Goal: Task Accomplishment & Management: Manage account settings

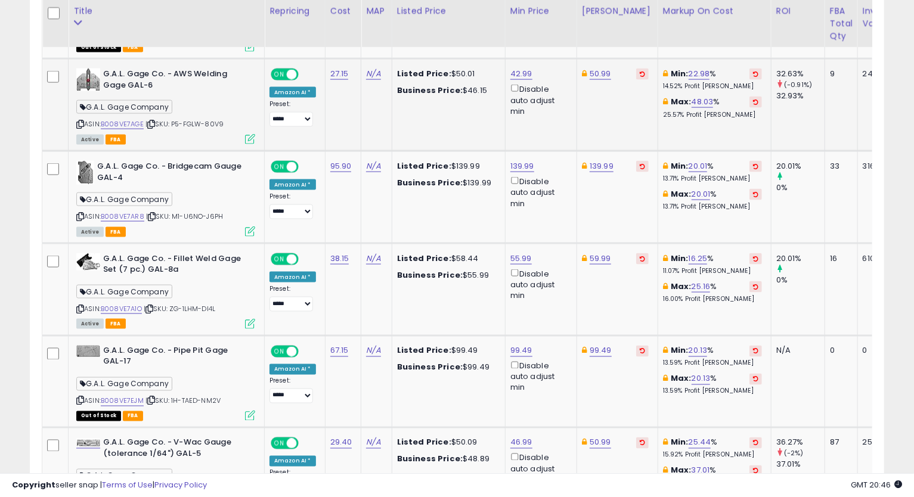
scroll to position [244, 495]
click at [80, 123] on icon at bounding box center [80, 124] width 8 height 7
click at [519, 68] on link "42.99" at bounding box center [521, 74] width 22 height 12
click at [448, 36] on input "*****" at bounding box center [483, 33] width 106 height 20
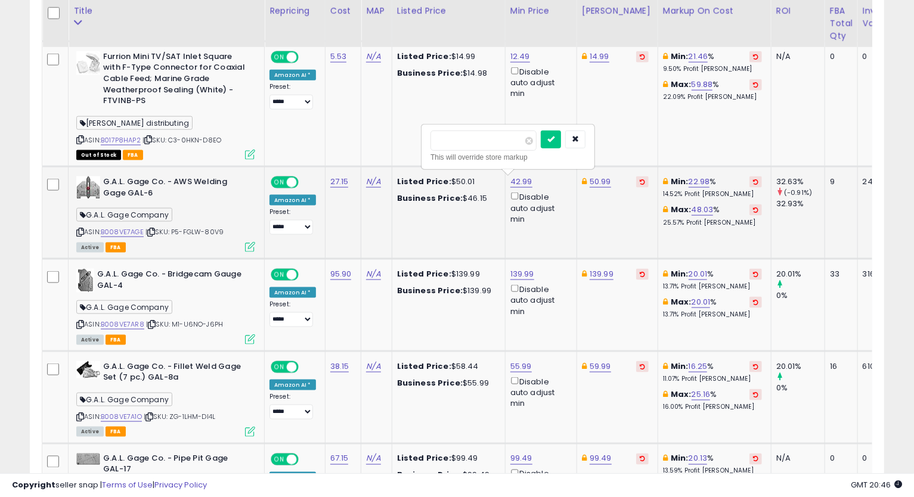
scroll to position [993, 0]
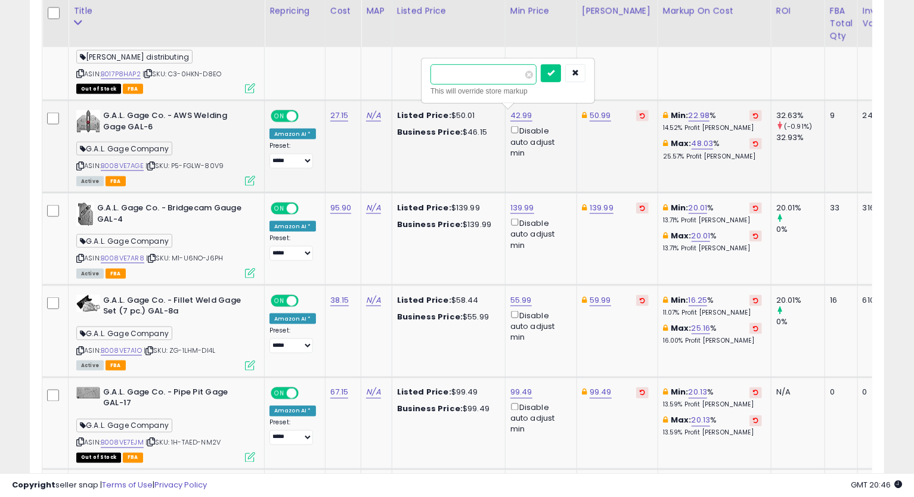
click at [448, 76] on input "*****" at bounding box center [483, 74] width 106 height 20
type input "*****"
click button "submit" at bounding box center [551, 73] width 20 height 18
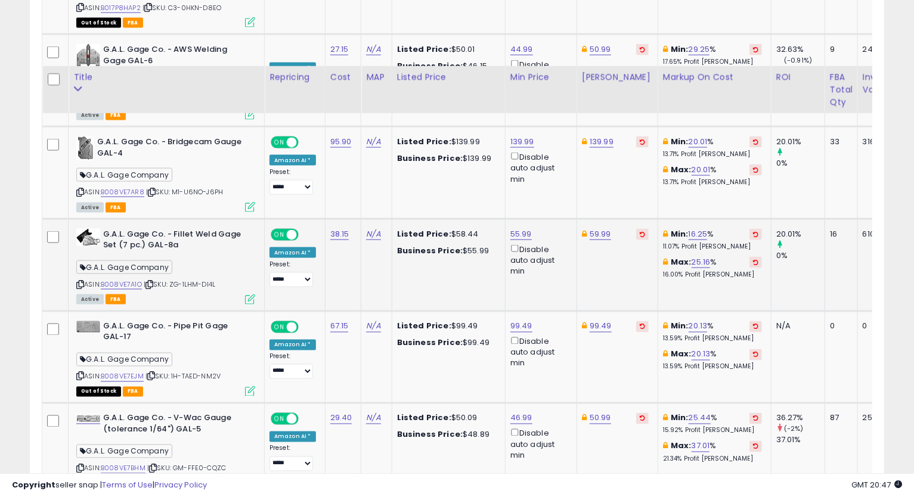
scroll to position [1125, 0]
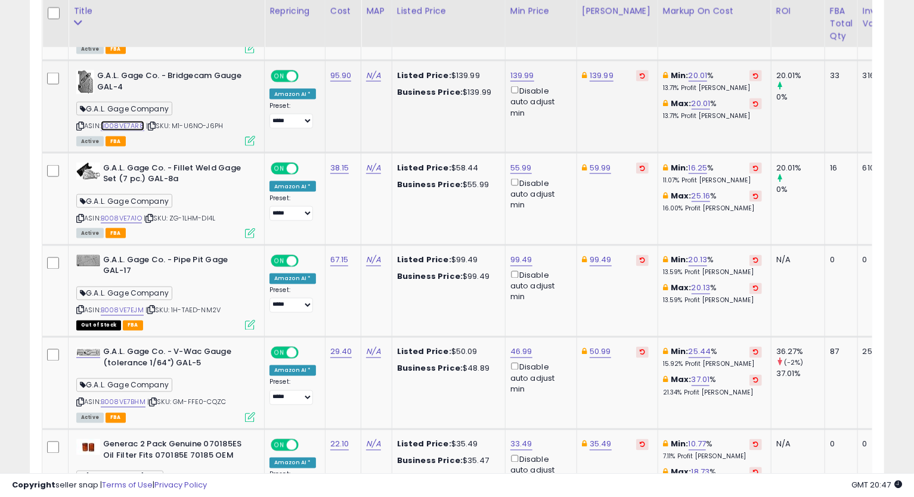
click at [136, 127] on link "B008VE7AR8" at bounding box center [123, 126] width 44 height 10
click at [81, 123] on icon at bounding box center [80, 126] width 8 height 7
drag, startPoint x: 97, startPoint y: 74, endPoint x: 126, endPoint y: 82, distance: 30.4
click at [126, 82] on b "G.A.L. Gage Co. - Bridgecam Gauge GAL-4" at bounding box center [169, 82] width 145 height 25
copy b "G.A.L. Gage Co. - Bridgecam Gauge GAL-4"
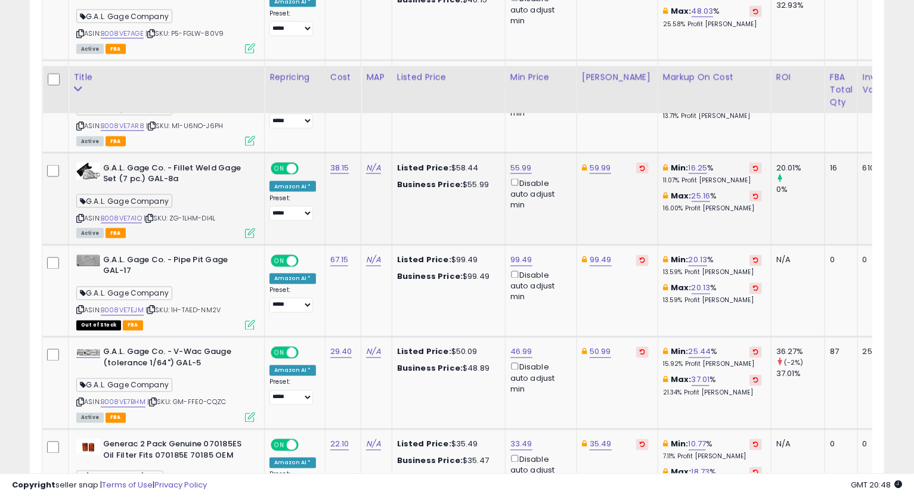
scroll to position [1192, 0]
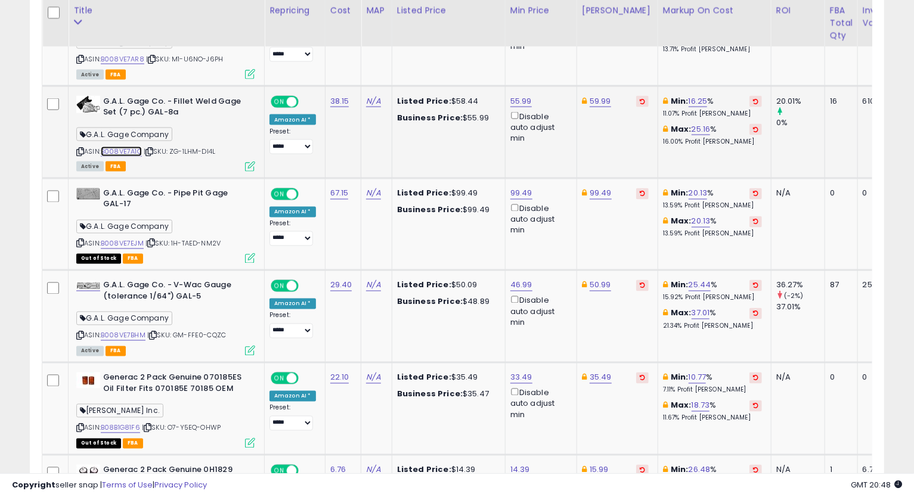
click at [115, 147] on link "B008VE7A1O" at bounding box center [121, 152] width 41 height 10
click at [76, 150] on icon at bounding box center [80, 151] width 8 height 7
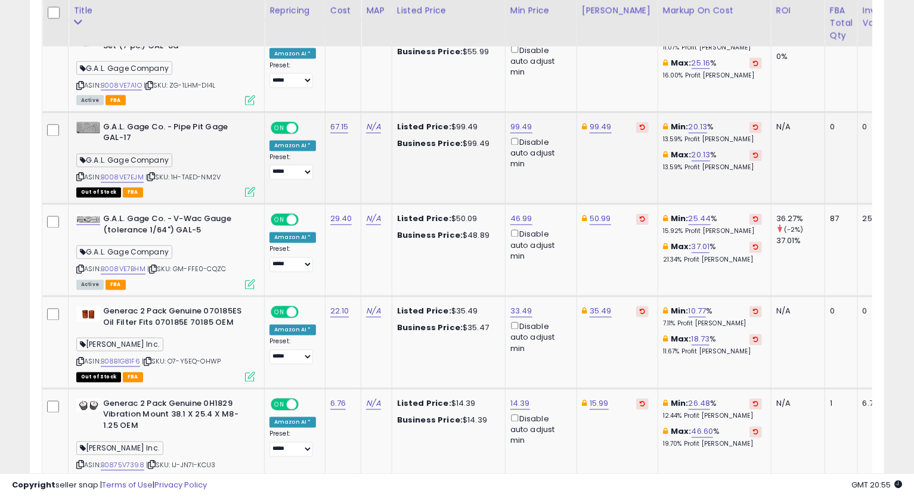
scroll to position [1324, 0]
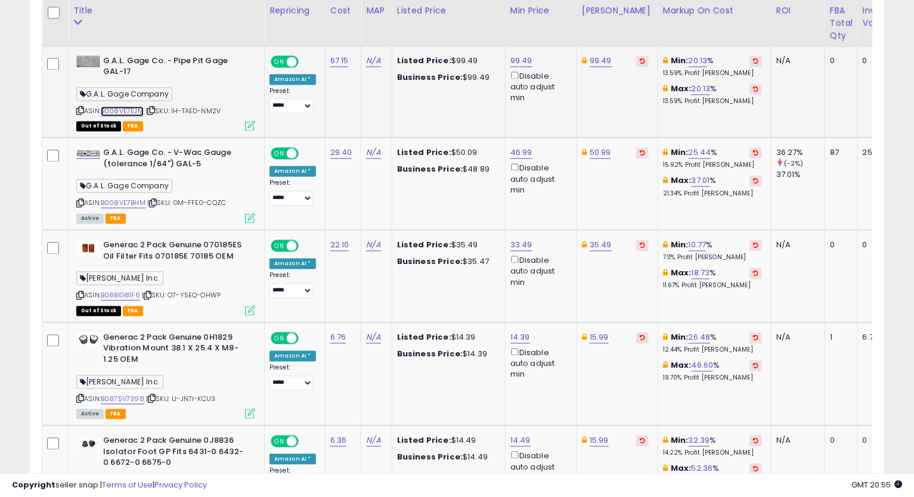
click at [125, 111] on link "B008VE7EJM" at bounding box center [122, 112] width 43 height 10
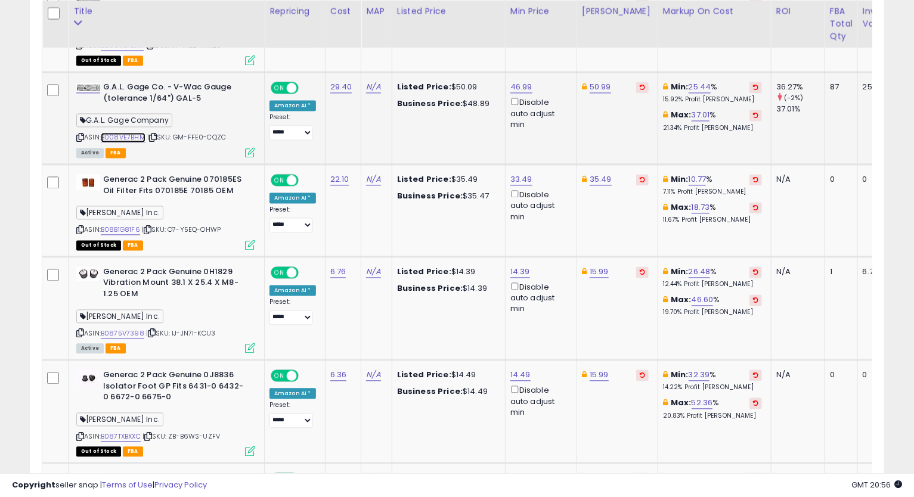
click at [124, 138] on link "B008VE7BHM" at bounding box center [123, 137] width 45 height 10
click at [79, 135] on icon at bounding box center [80, 137] width 8 height 7
click at [591, 89] on link "50.99" at bounding box center [599, 87] width 21 height 12
type input "*****"
click button "submit" at bounding box center [630, 44] width 20 height 18
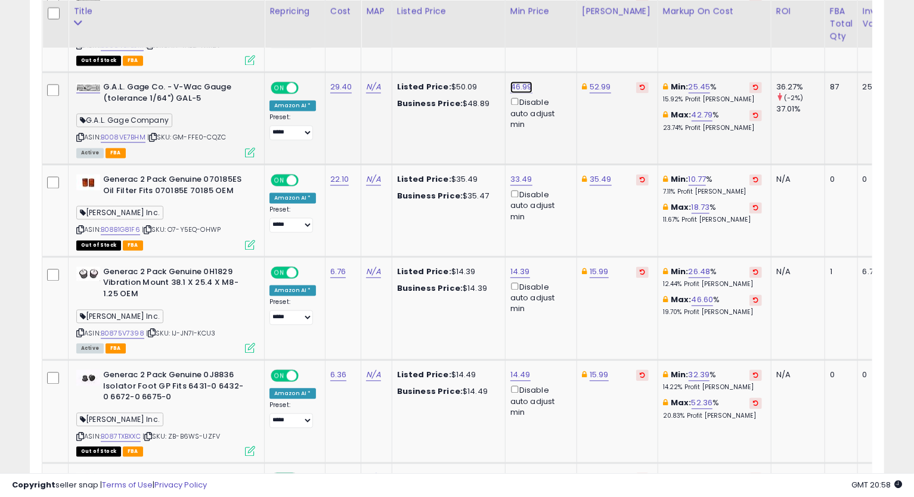
click at [524, 85] on link "46.99" at bounding box center [521, 87] width 22 height 12
type input "*****"
click button "submit" at bounding box center [551, 44] width 20 height 18
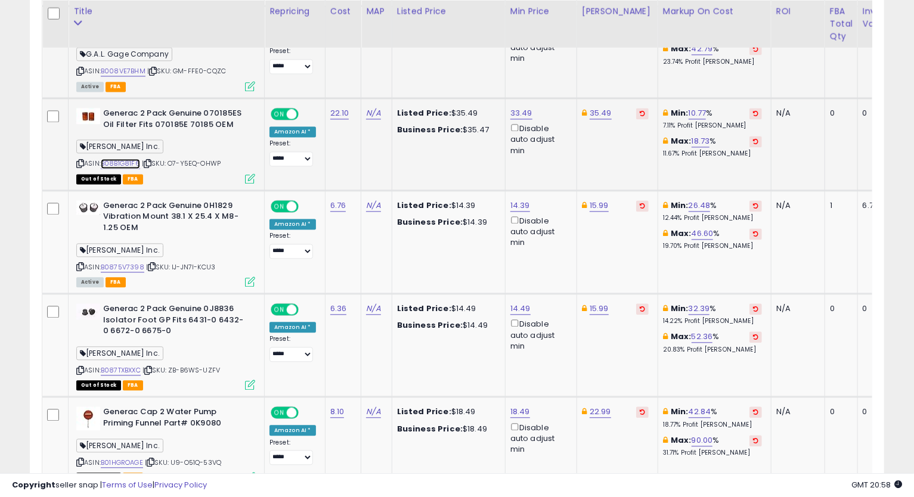
click at [119, 159] on link "B08B1G81F6" at bounding box center [120, 164] width 39 height 10
click at [81, 160] on icon at bounding box center [80, 163] width 8 height 7
click at [634, 273] on td "15.99" at bounding box center [616, 241] width 81 height 103
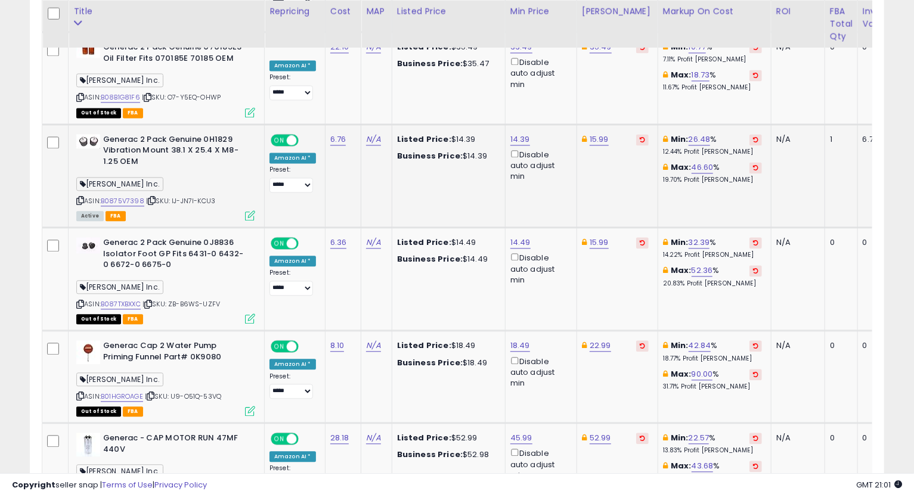
scroll to position [1589, 0]
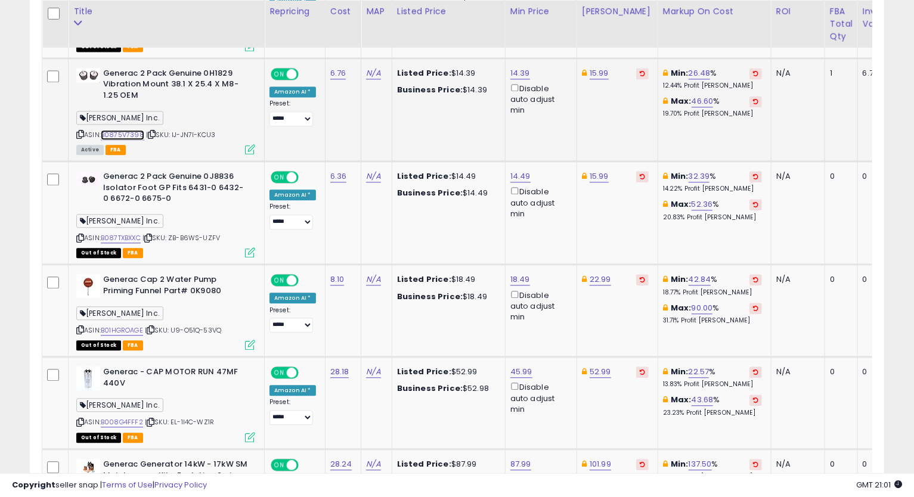
click at [105, 134] on link "B0875V7398" at bounding box center [123, 135] width 44 height 10
click at [516, 71] on link "14.39" at bounding box center [520, 73] width 20 height 12
type input "*****"
click button "submit" at bounding box center [549, 30] width 20 height 18
click at [594, 70] on link "15.99" at bounding box center [598, 73] width 19 height 12
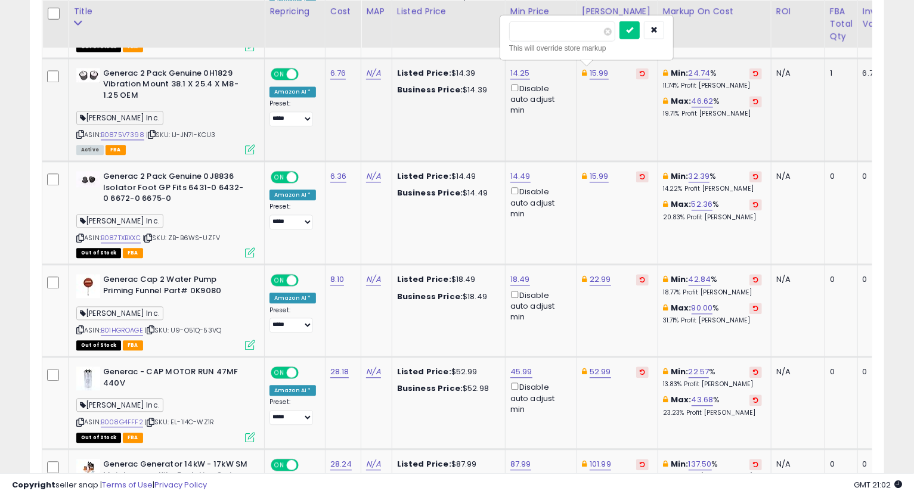
type input "*****"
click button "submit" at bounding box center [629, 30] width 20 height 18
click at [594, 71] on link "14.99" at bounding box center [599, 73] width 20 height 12
type input "*****"
click button "submit" at bounding box center [629, 30] width 20 height 18
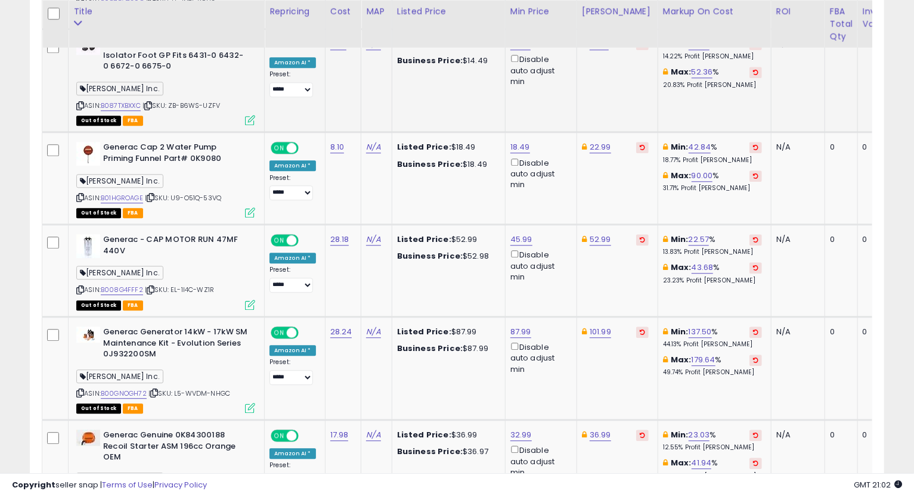
scroll to position [1655, 0]
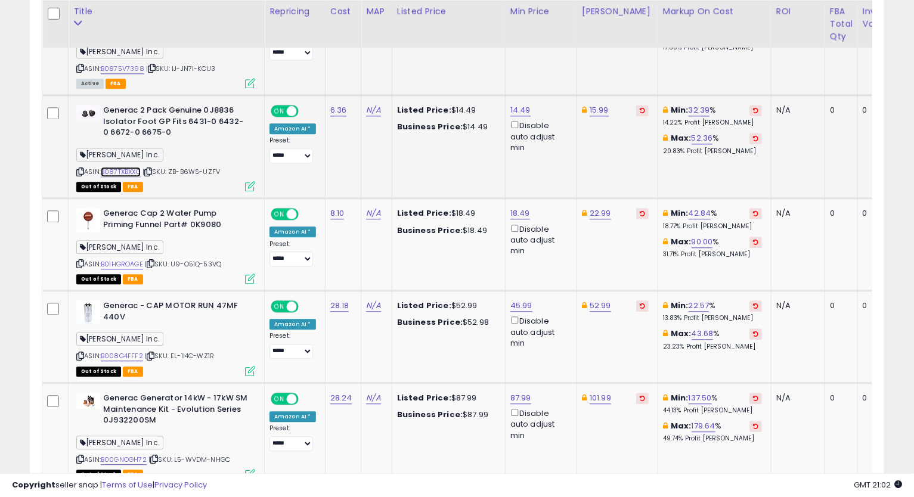
click at [134, 167] on link "B087TXBXXC" at bounding box center [121, 172] width 40 height 10
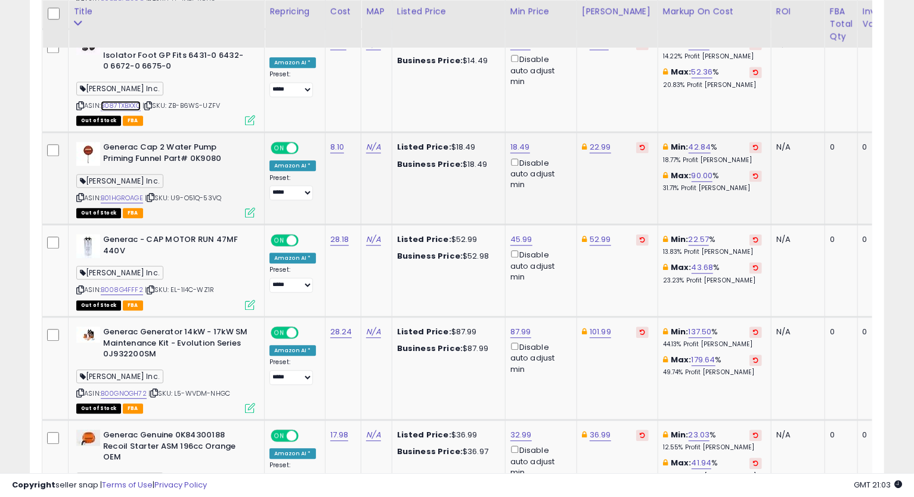
scroll to position [1788, 0]
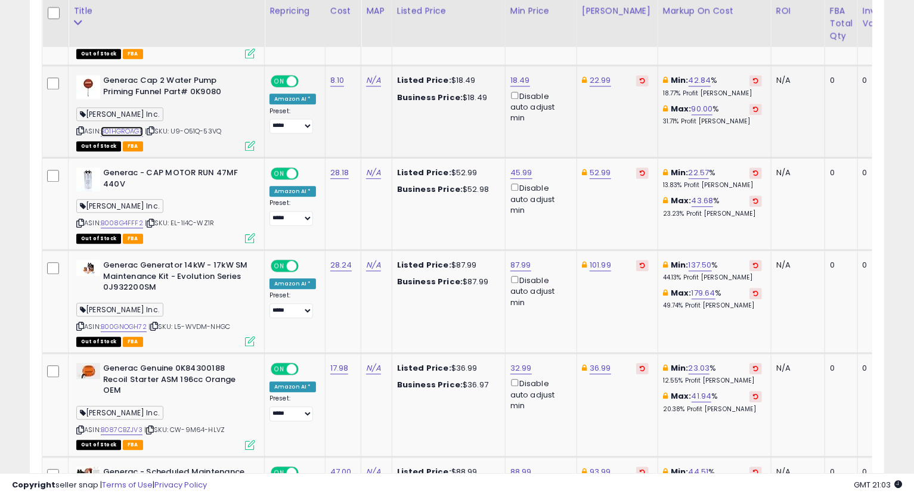
click at [140, 126] on link "B01HGROAGE" at bounding box center [122, 131] width 42 height 10
click at [601, 74] on link "22.99" at bounding box center [599, 80] width 21 height 12
type input "*****"
click button "submit" at bounding box center [630, 37] width 20 height 18
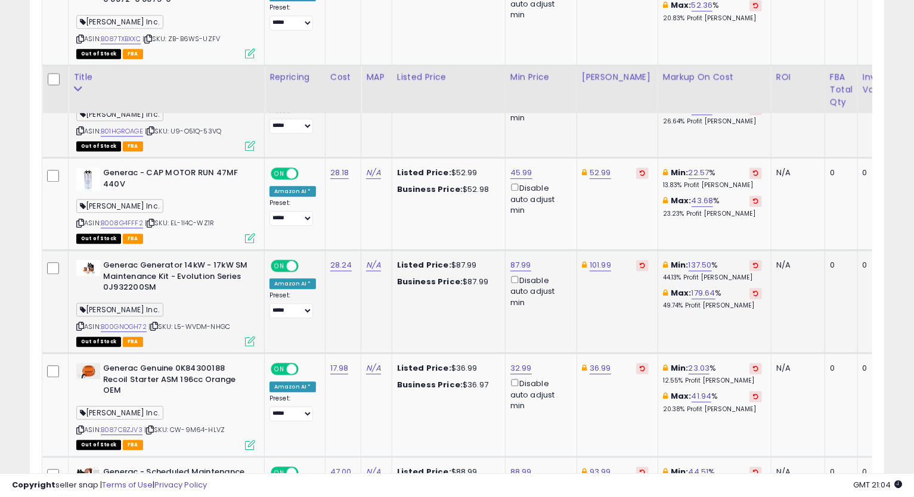
scroll to position [1854, 0]
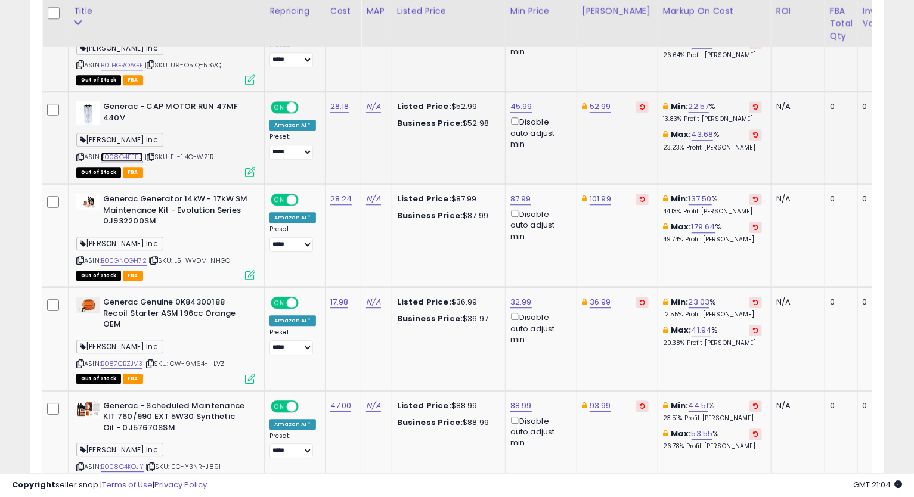
click at [111, 157] on link "B008G4FFF2" at bounding box center [122, 157] width 42 height 10
click at [598, 107] on link "52.99" at bounding box center [599, 107] width 21 height 12
type input "*****"
click button "submit" at bounding box center [630, 63] width 20 height 18
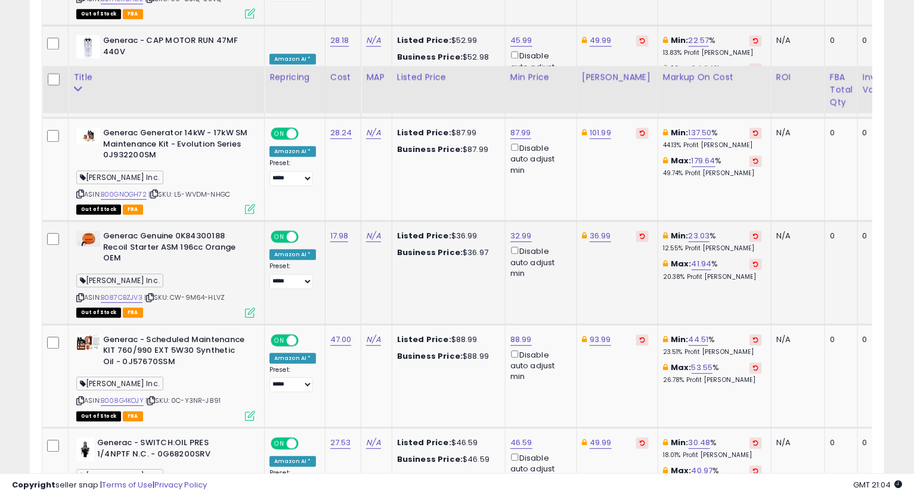
scroll to position [1986, 0]
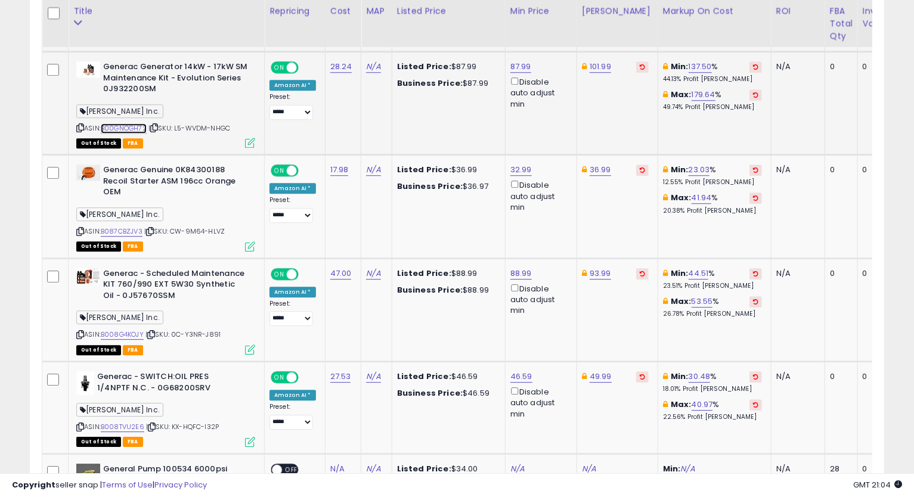
click at [121, 126] on link "B00GNOGH72" at bounding box center [124, 128] width 46 height 10
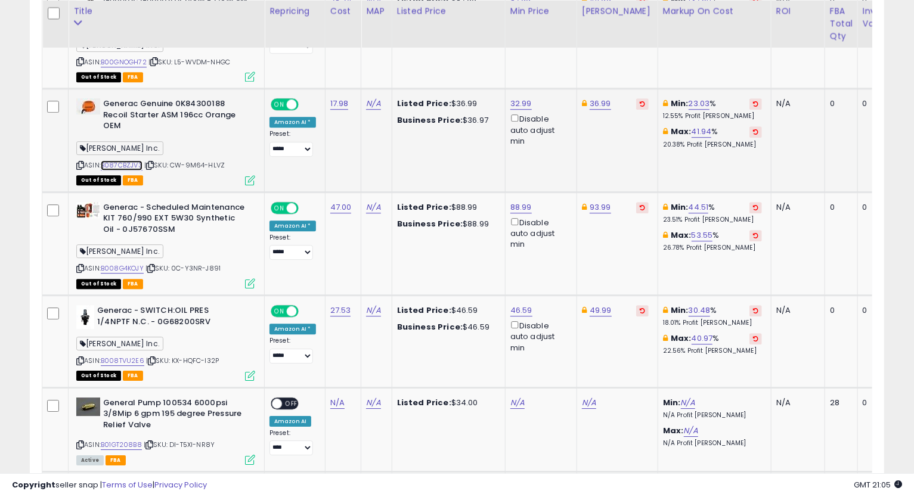
click at [128, 162] on link "B087CBZJV3" at bounding box center [122, 165] width 42 height 10
click at [519, 103] on link "32.99" at bounding box center [520, 104] width 21 height 12
type input "*****"
click button "submit" at bounding box center [551, 59] width 20 height 18
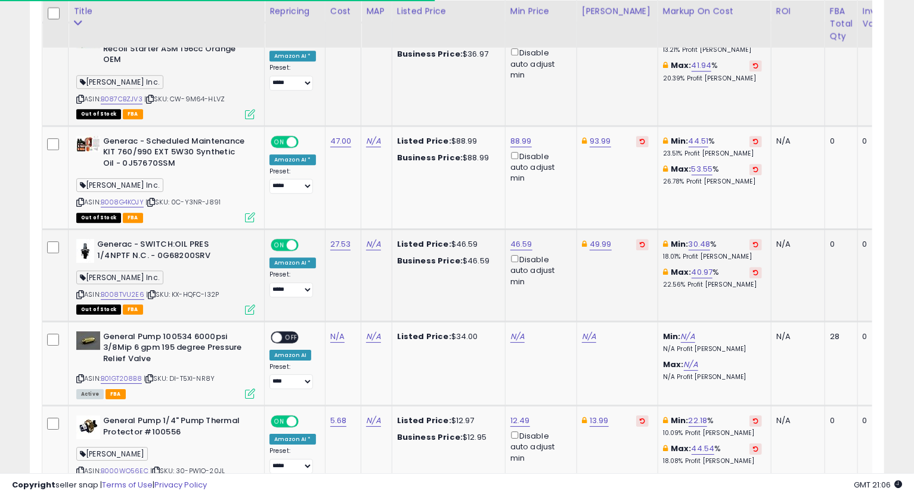
scroll to position [2185, 0]
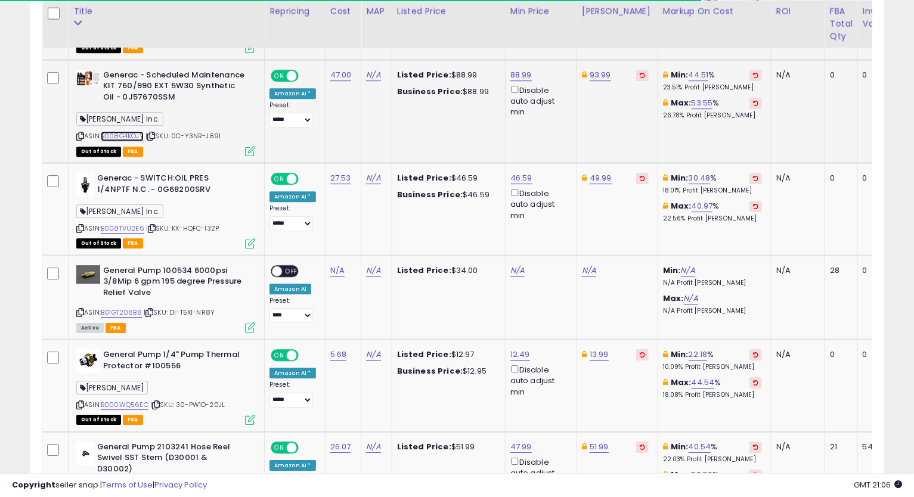
click at [130, 136] on link "B008G4KOJY" at bounding box center [122, 136] width 43 height 10
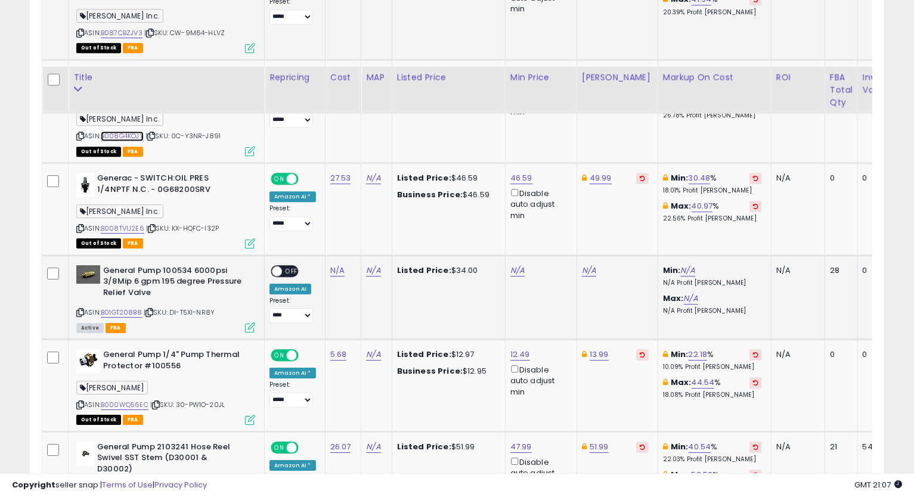
scroll to position [2251, 0]
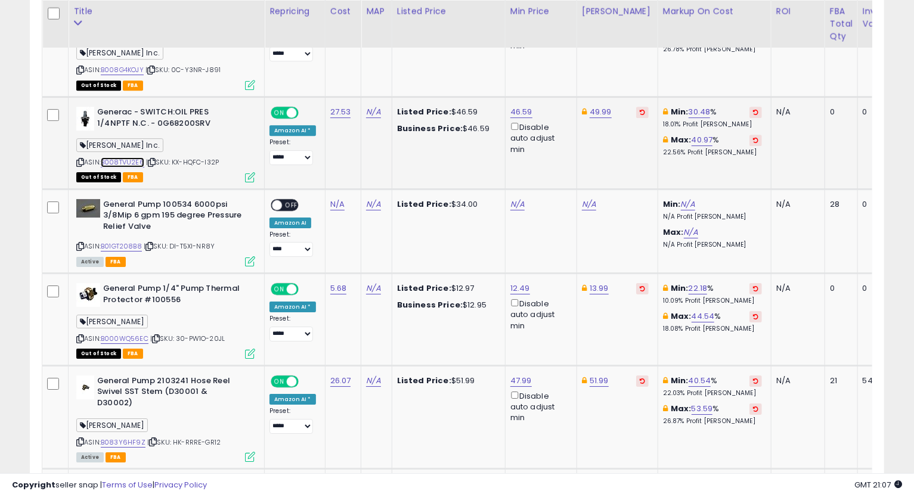
click at [135, 159] on link "B008TVU2E6" at bounding box center [123, 162] width 44 height 10
click at [520, 106] on link "46.59" at bounding box center [521, 112] width 22 height 12
type input "*****"
click button "submit" at bounding box center [551, 67] width 20 height 18
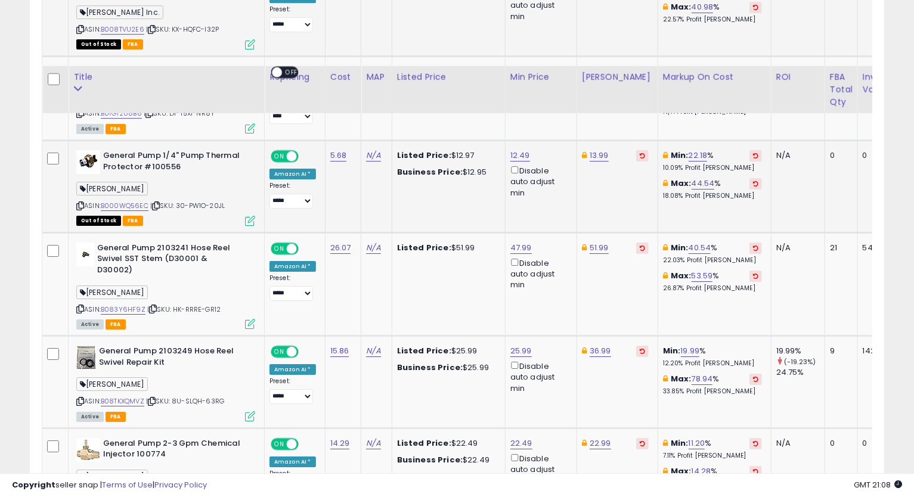
scroll to position [2450, 0]
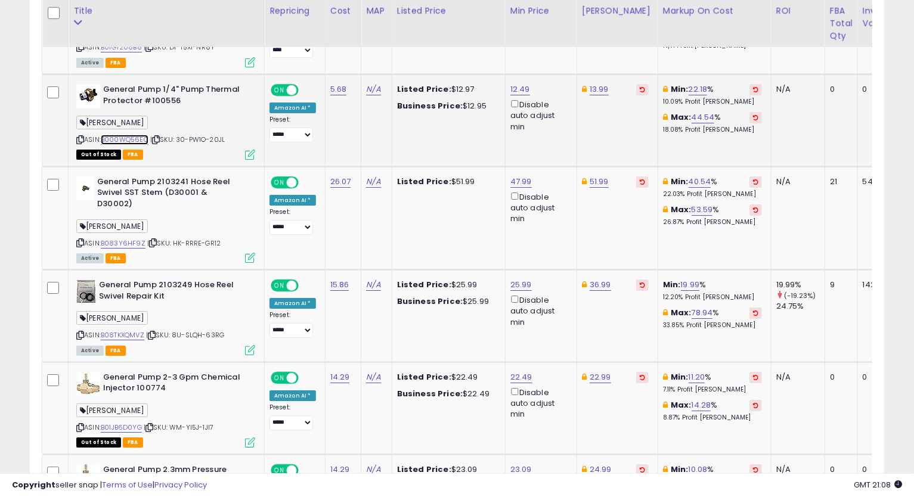
click at [123, 139] on link "B000WQ56EC" at bounding box center [125, 140] width 48 height 10
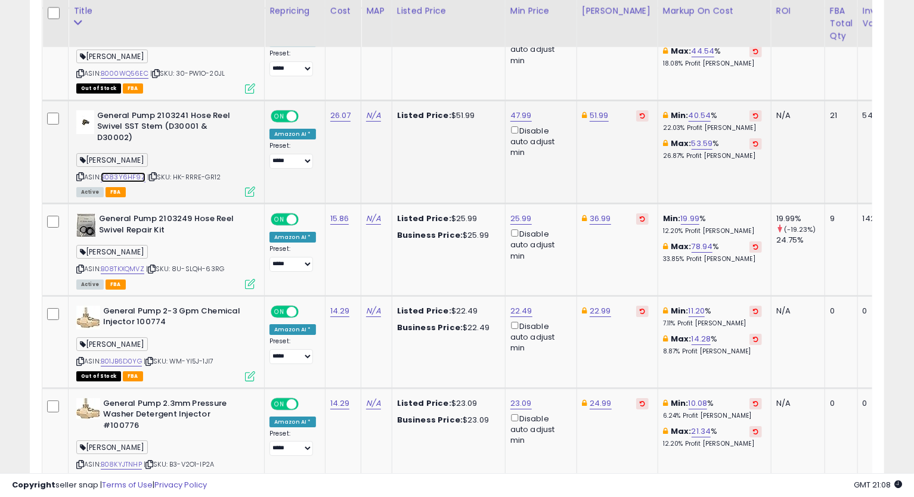
click at [126, 172] on link "B083Y6HF9Z" at bounding box center [123, 177] width 45 height 10
click at [80, 173] on icon at bounding box center [80, 176] width 8 height 7
click at [589, 113] on link "51.99" at bounding box center [598, 116] width 19 height 12
type input "*****"
click button "submit" at bounding box center [629, 70] width 20 height 18
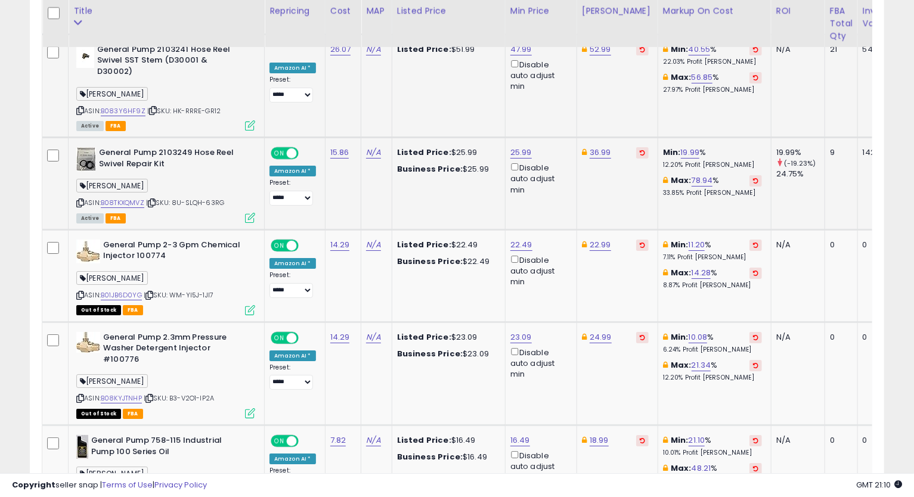
scroll to position [2649, 0]
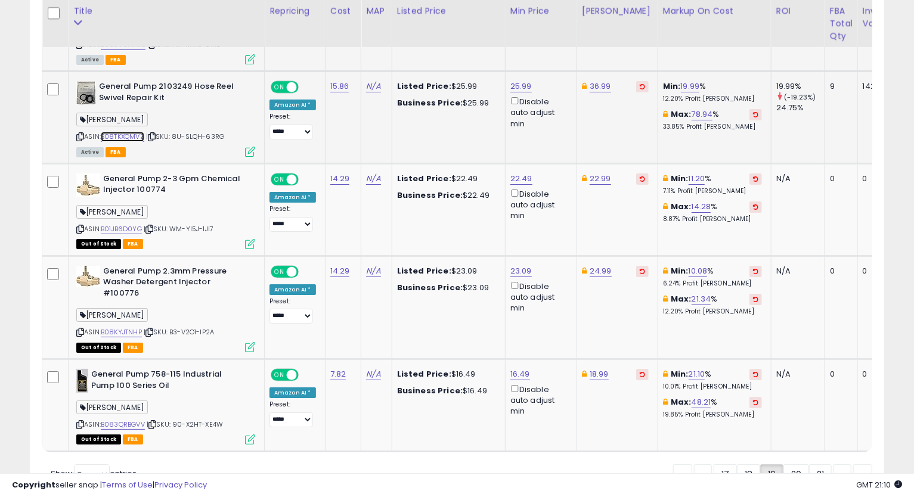
click at [141, 132] on link "B08TKXQMVZ" at bounding box center [123, 137] width 44 height 10
click at [80, 134] on icon at bounding box center [80, 137] width 8 height 7
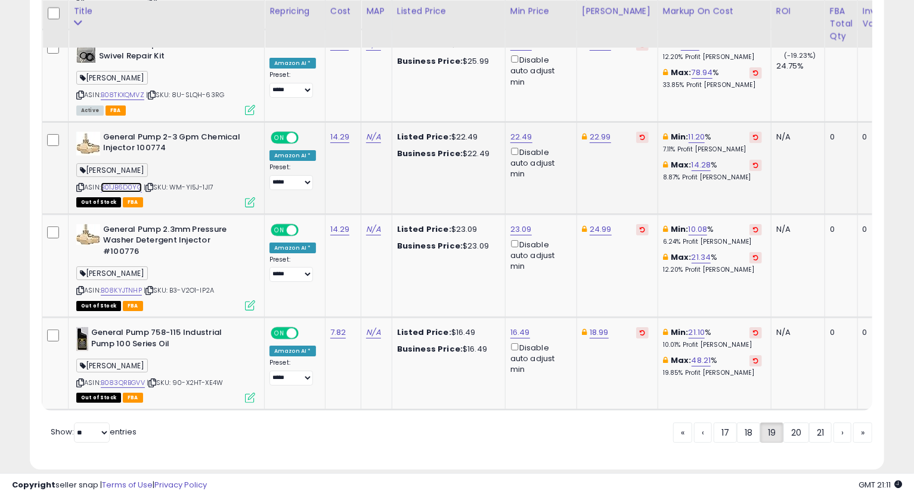
click at [132, 182] on link "B01JB6D0YG" at bounding box center [121, 187] width 41 height 10
click at [81, 184] on icon at bounding box center [80, 187] width 8 height 7
click at [305, 187] on td "ON OFF Amazon AI * Preset: **** *** ***** **** Success Error" at bounding box center [295, 168] width 61 height 92
click at [117, 285] on link "B08KYJTNHP" at bounding box center [121, 290] width 41 height 10
click at [79, 287] on icon at bounding box center [80, 290] width 8 height 7
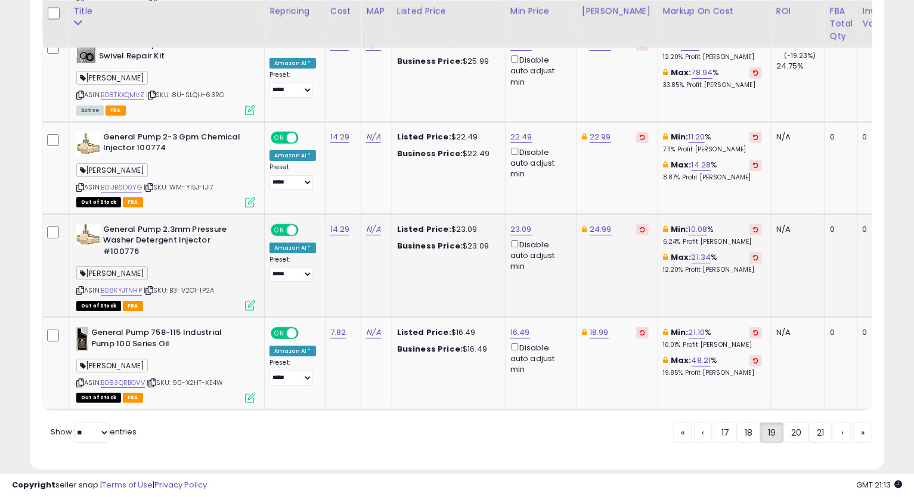
click at [629, 264] on td "24.99" at bounding box center [616, 265] width 81 height 103
click at [139, 378] on link "B083QRBGVV" at bounding box center [123, 383] width 44 height 10
click at [521, 327] on link "16.49" at bounding box center [520, 333] width 20 height 12
type input "*****"
click button "submit" at bounding box center [549, 264] width 20 height 18
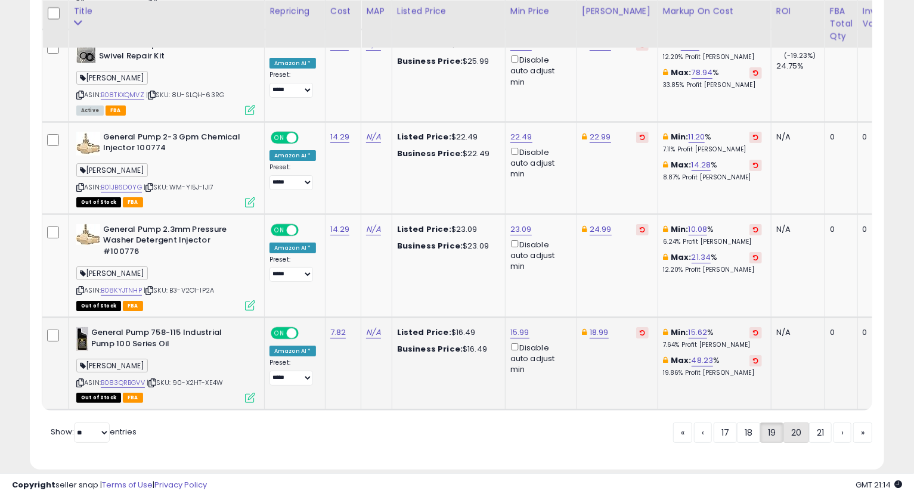
click at [794, 423] on link "20" at bounding box center [796, 433] width 26 height 20
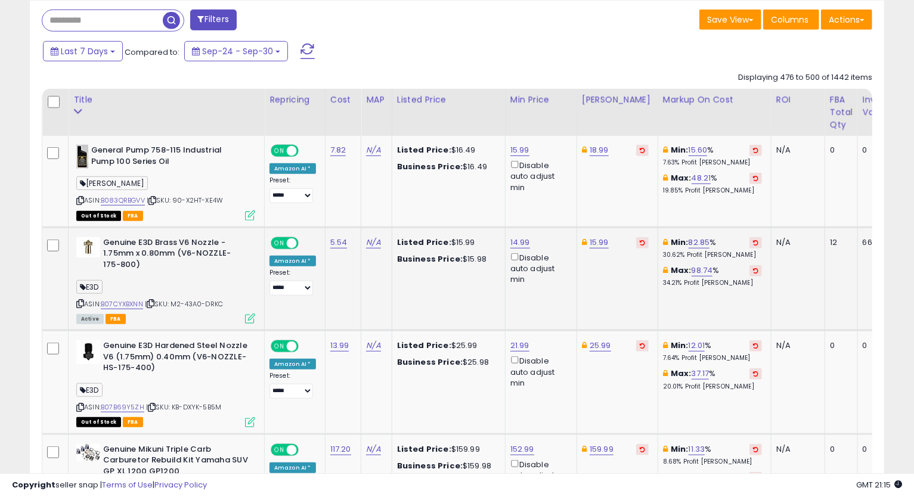
scroll to position [358, 0]
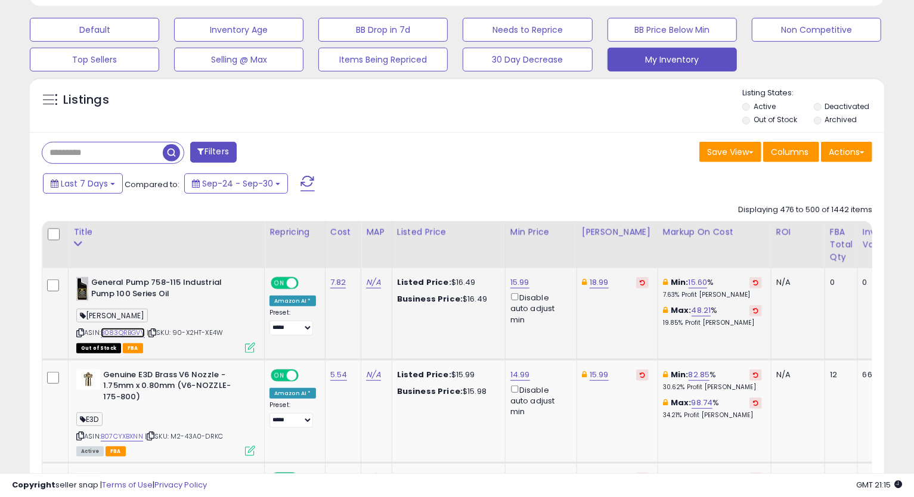
click at [119, 332] on link "B083QRBGVV" at bounding box center [123, 333] width 44 height 10
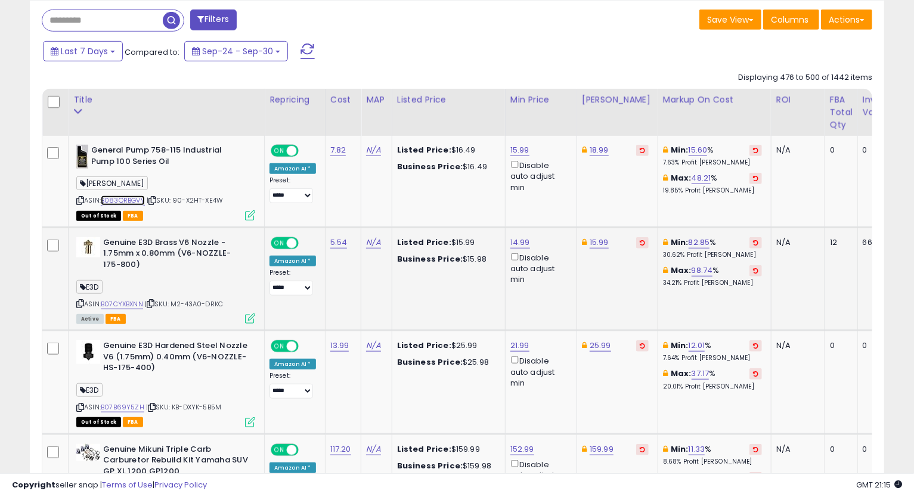
scroll to position [556, 0]
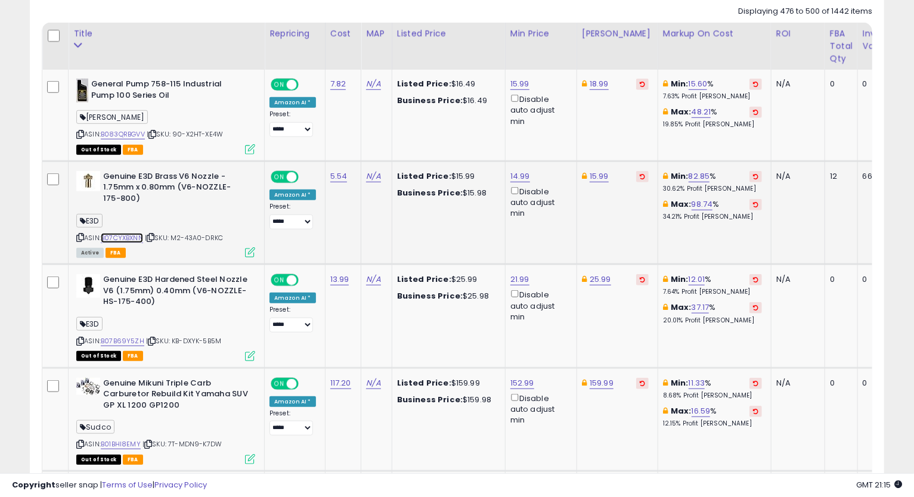
click at [115, 235] on link "B07CYXBXNN" at bounding box center [122, 238] width 42 height 10
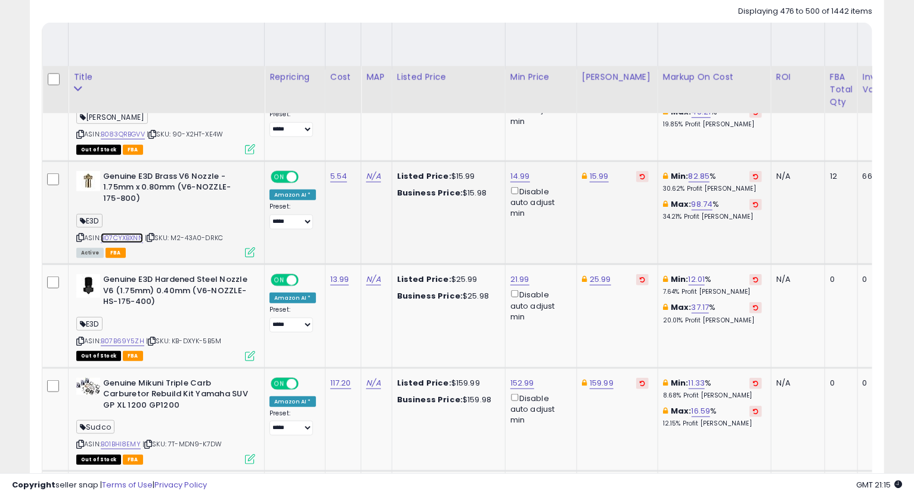
scroll to position [622, 0]
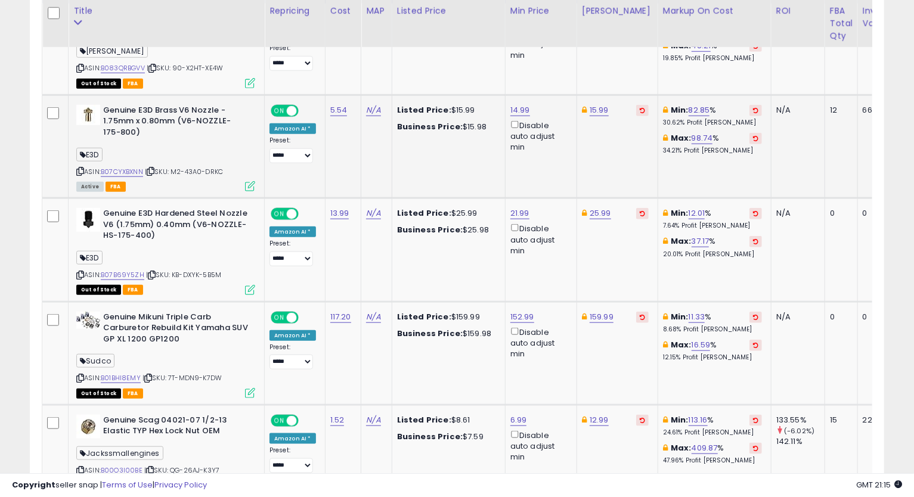
click at [77, 173] on icon at bounding box center [80, 171] width 8 height 7
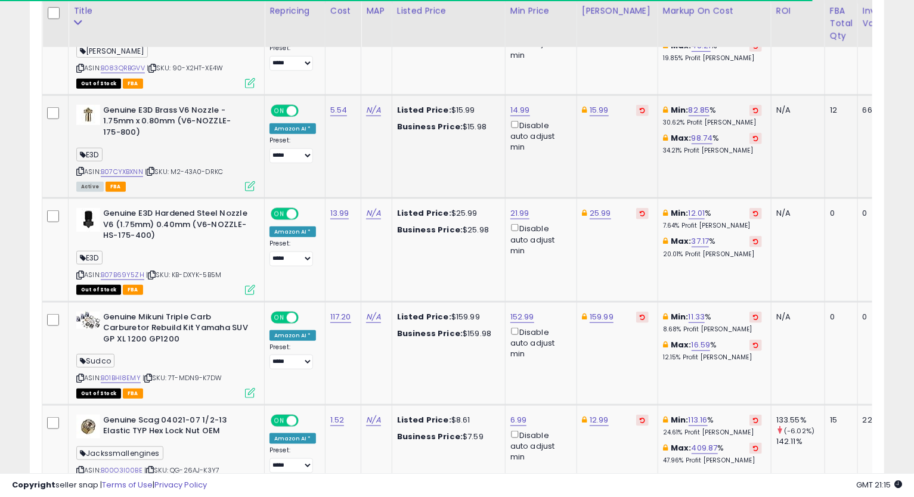
click at [79, 170] on icon at bounding box center [80, 171] width 8 height 7
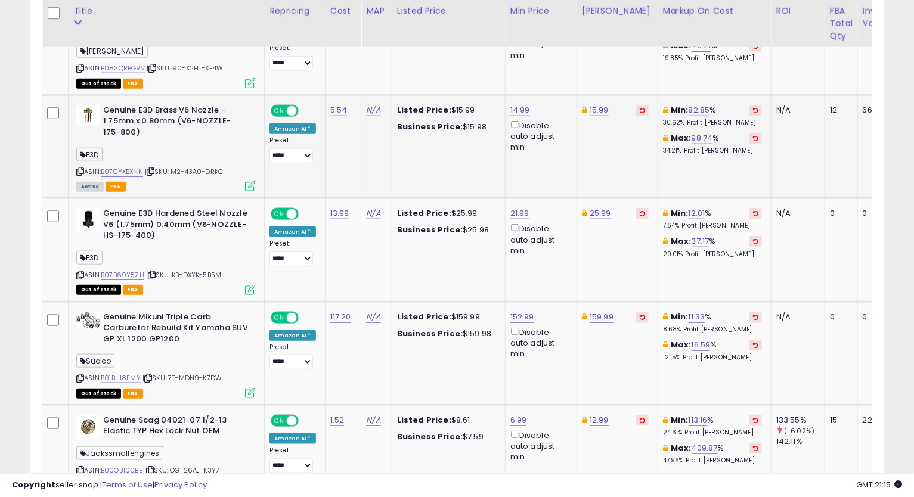
drag, startPoint x: 796, startPoint y: 181, endPoint x: 810, endPoint y: 179, distance: 13.8
click at [796, 181] on td "N/A" at bounding box center [798, 146] width 54 height 103
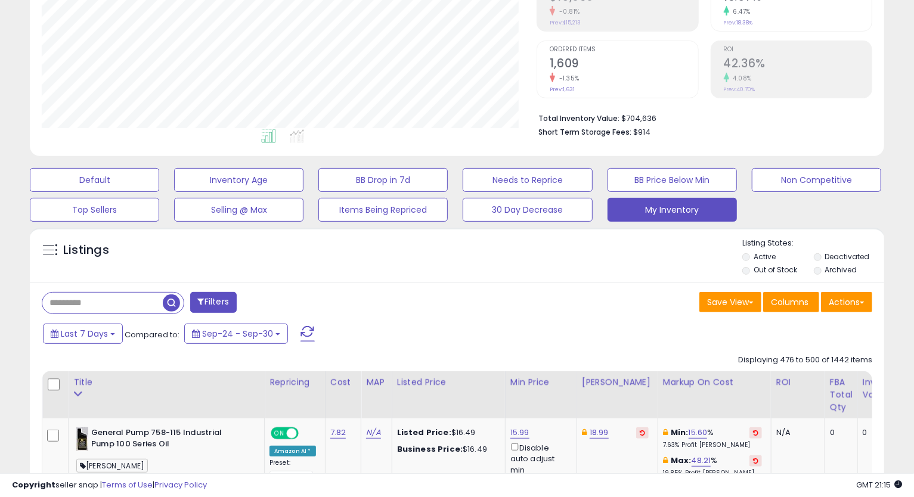
scroll to position [374, 0]
